Goal: Task Accomplishment & Management: Manage account settings

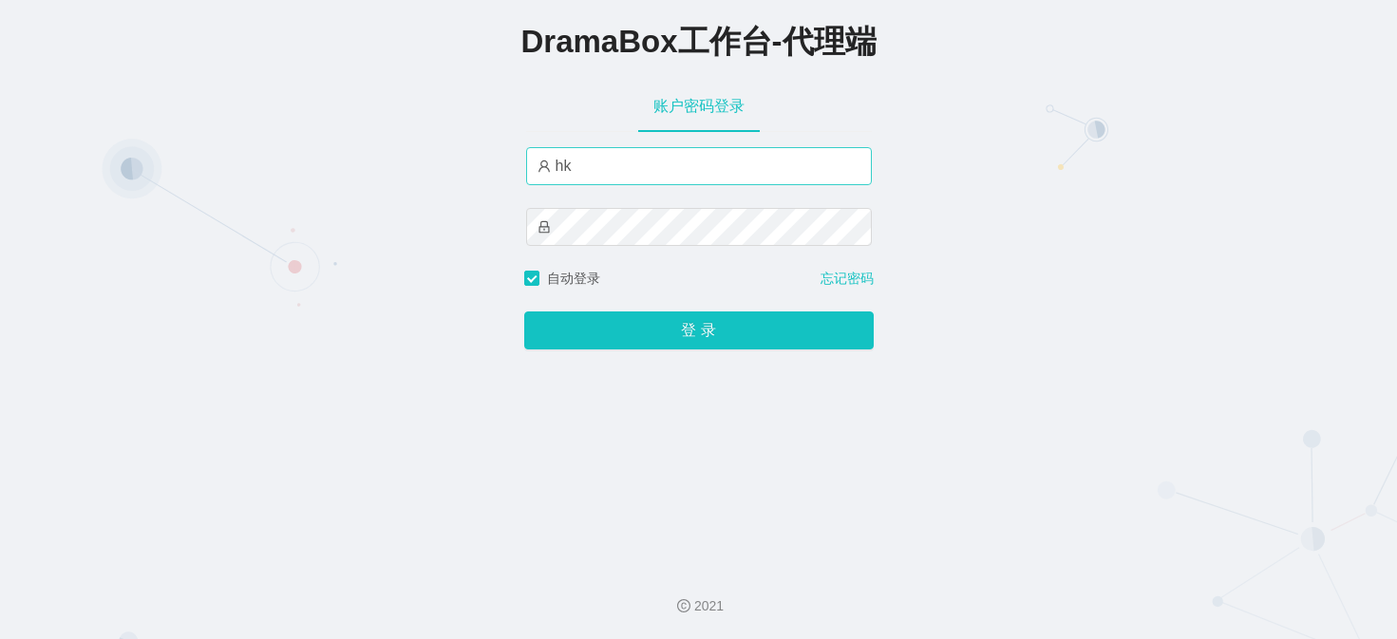
type input "h"
type input "HK09"
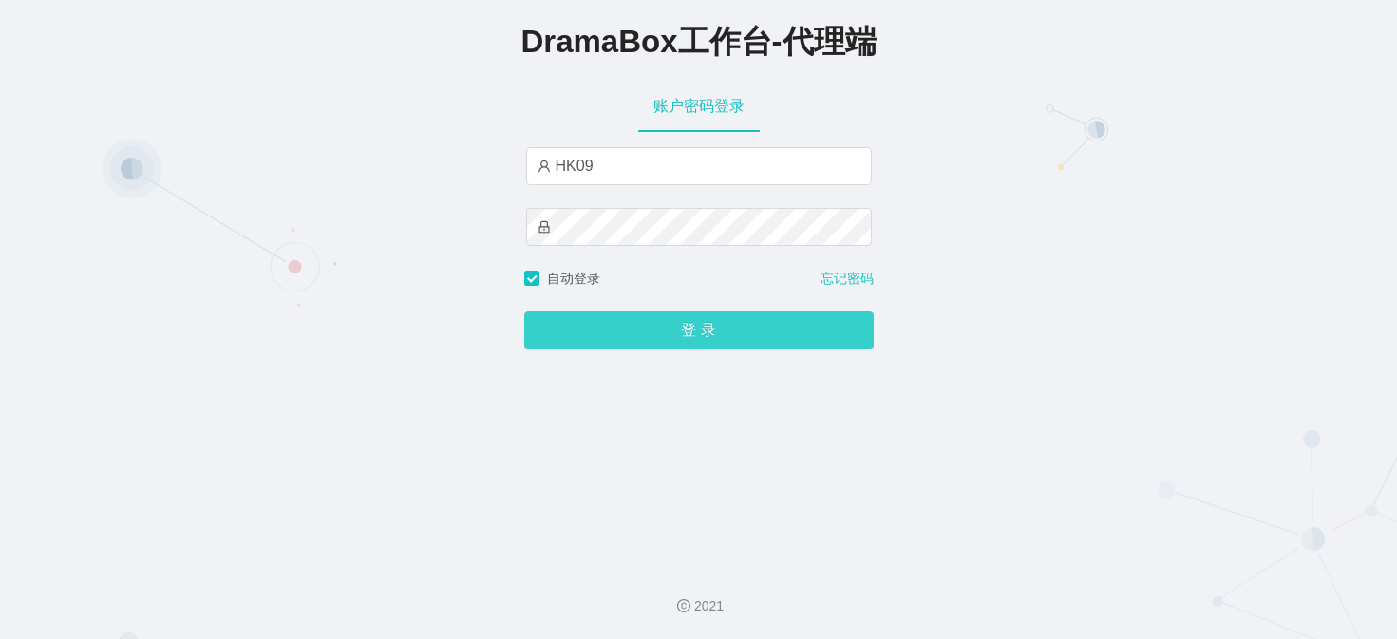
click at [555, 321] on button "登 录" at bounding box center [699, 331] width 350 height 38
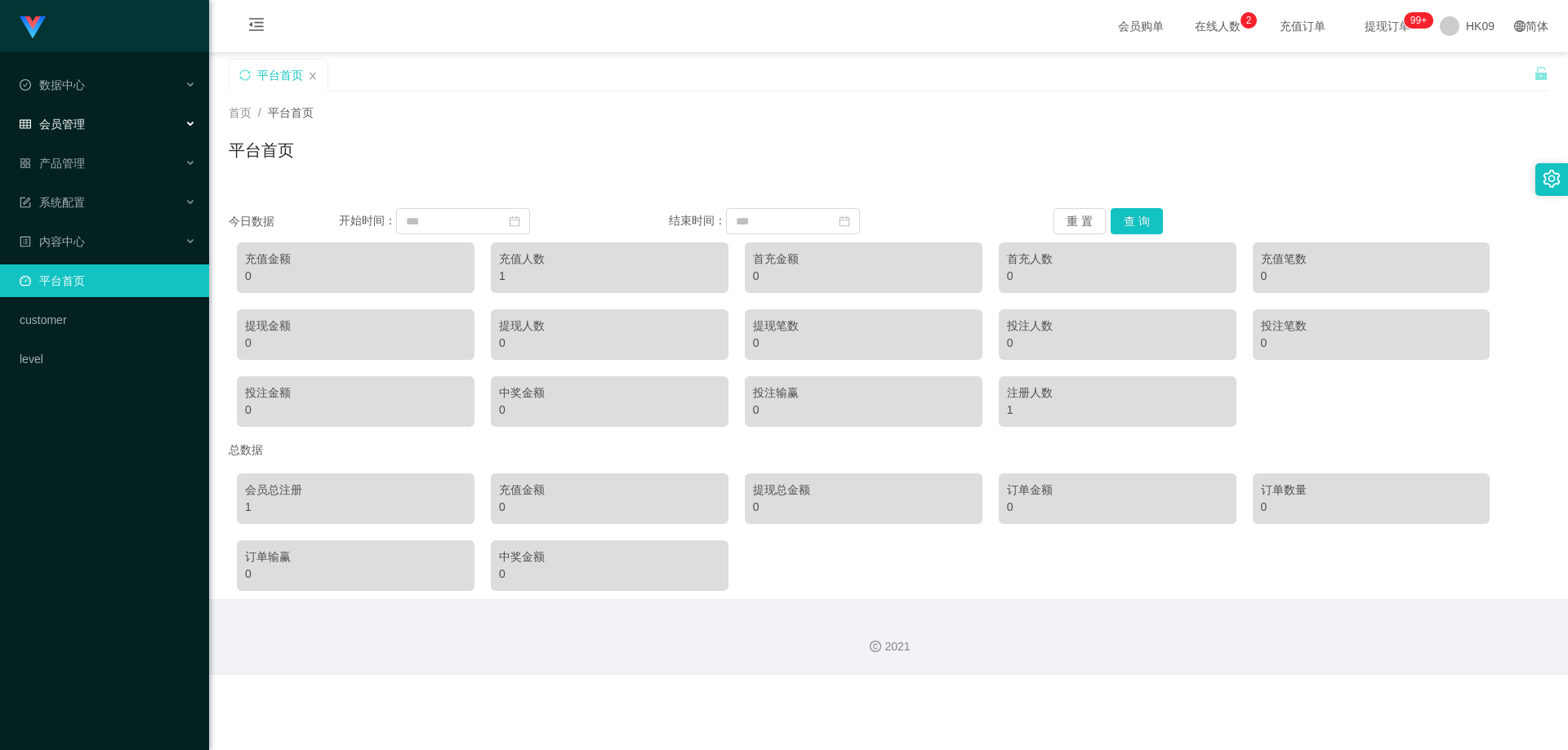
click at [95, 125] on div "会员管理" at bounding box center [104, 124] width 209 height 33
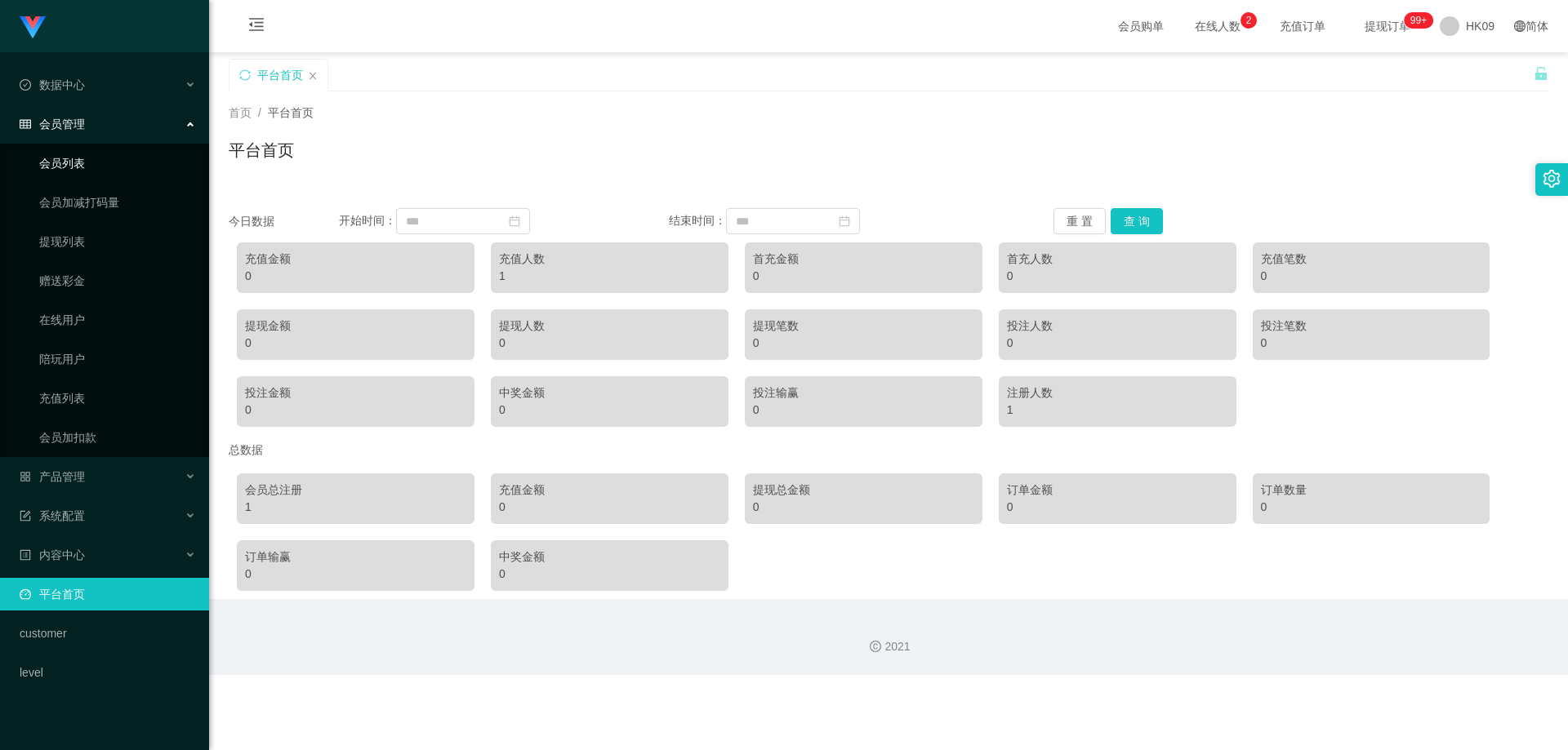
click at [77, 165] on link "会员列表" at bounding box center [118, 163] width 156 height 33
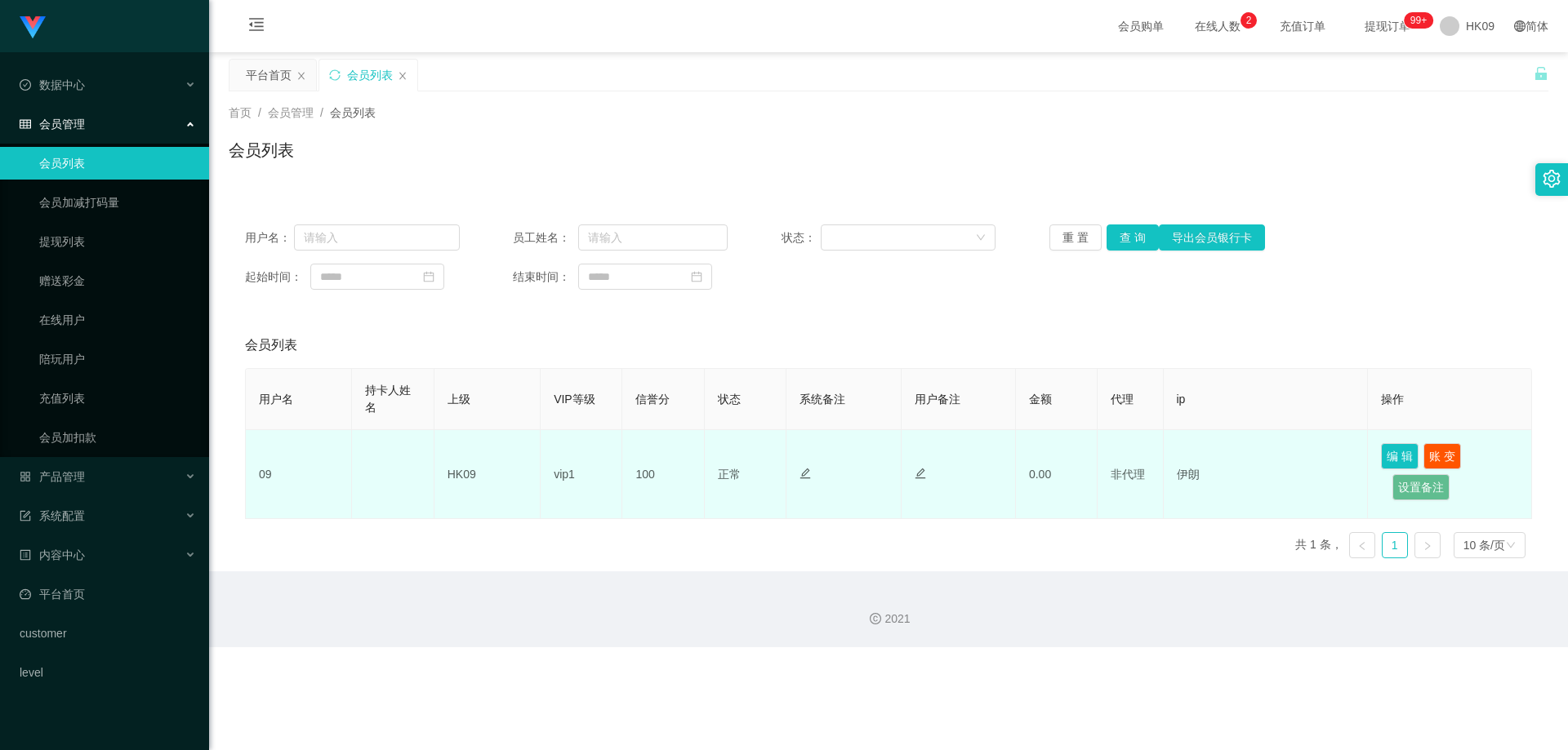
drag, startPoint x: 319, startPoint y: 478, endPoint x: 309, endPoint y: 481, distance: 10.4
click at [303, 478] on td "09" at bounding box center [298, 475] width 106 height 89
